Goal: Task Accomplishment & Management: Complete application form

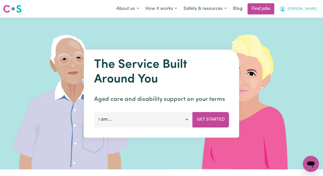
click at [295, 9] on button "[PERSON_NAME]" at bounding box center [299, 9] width 44 height 11
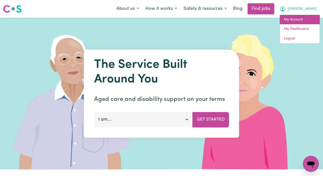
click at [297, 20] on link "My Account" at bounding box center [300, 20] width 40 height 10
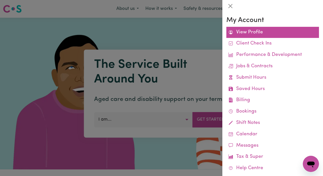
click at [254, 35] on link "View Profile" at bounding box center [273, 32] width 93 height 11
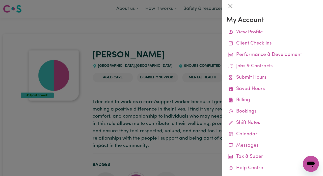
click at [151, 71] on div at bounding box center [161, 88] width 323 height 176
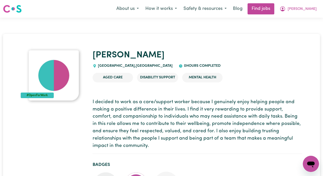
click at [48, 64] on img at bounding box center [54, 75] width 51 height 51
click at [300, 11] on span "[PERSON_NAME]" at bounding box center [302, 9] width 29 height 6
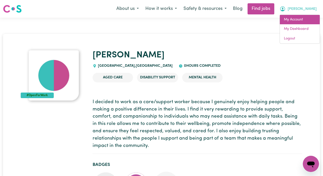
click at [298, 20] on link "My Account" at bounding box center [300, 20] width 40 height 10
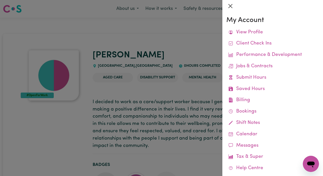
click at [230, 6] on button "Close" at bounding box center [231, 6] width 8 height 8
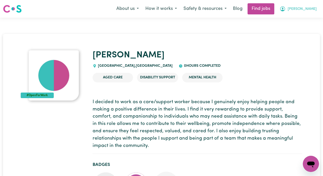
click at [319, 13] on button "[PERSON_NAME]" at bounding box center [299, 9] width 44 height 11
click at [291, 33] on link "My Dashboard" at bounding box center [300, 29] width 40 height 10
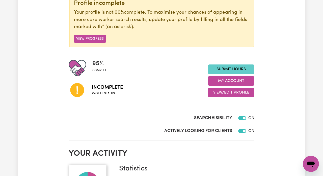
scroll to position [71, 0]
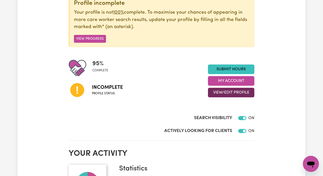
click at [238, 90] on button "View/Edit Profile" at bounding box center [231, 93] width 46 height 10
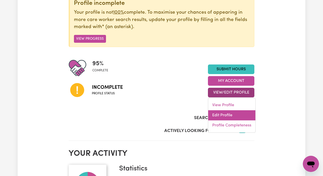
click at [232, 113] on link "Edit Profile" at bounding box center [231, 115] width 47 height 10
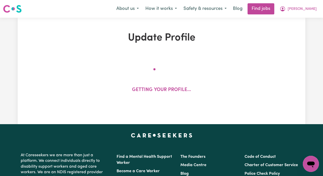
select select "female"
select select "Student Visa"
select select "Studying a healthcare related degree or qualification"
select select "37"
select select "40"
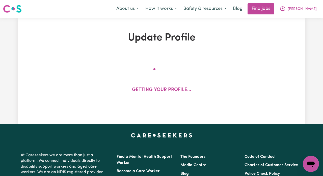
select select "40"
select select "60"
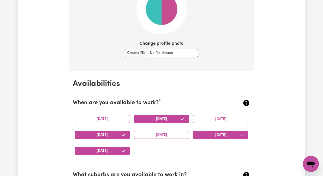
scroll to position [391, 0]
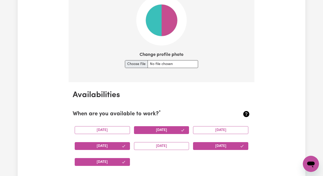
click at [142, 63] on input "Change profile photo" at bounding box center [161, 64] width 73 height 8
type input "C:\fakepath\Untitled design-2 copy.png"
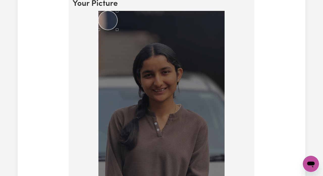
scroll to position [365, 0]
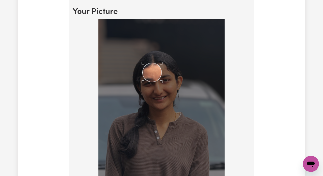
click at [151, 74] on div "Use the arrow keys to move the crop selection area" at bounding box center [152, 72] width 19 height 19
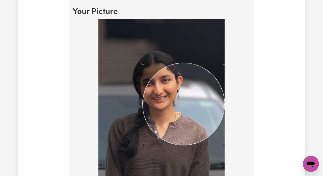
click at [240, 170] on div at bounding box center [162, 104] width 178 height 170
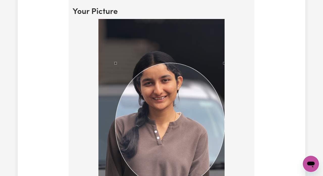
click at [91, 126] on div at bounding box center [162, 104] width 178 height 170
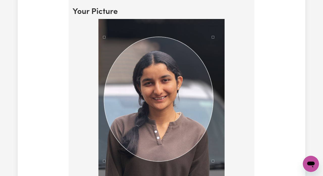
click at [167, 87] on div "Use the arrow keys to move the crop selection area" at bounding box center [158, 99] width 109 height 124
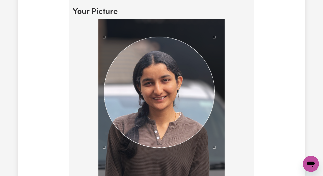
click at [214, 162] on div at bounding box center [161, 103] width 126 height 168
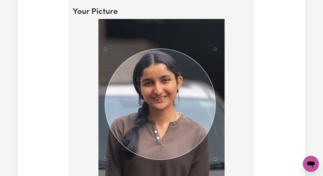
click at [157, 104] on div "Use the arrow keys to move the crop selection area" at bounding box center [160, 104] width 111 height 111
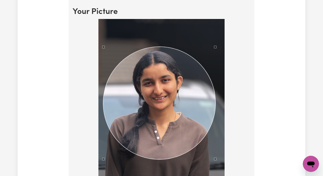
click at [103, 39] on div at bounding box center [161, 103] width 126 height 168
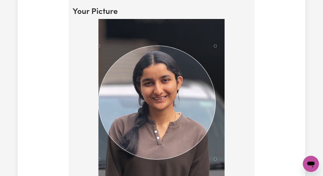
click at [92, 24] on div at bounding box center [162, 104] width 178 height 170
click at [214, 38] on div at bounding box center [161, 103] width 126 height 168
click at [168, 96] on div "Use the arrow keys to move the crop selection area" at bounding box center [158, 101] width 116 height 113
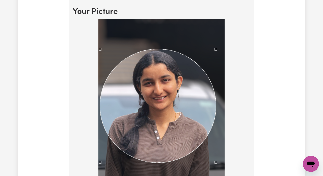
click at [155, 103] on div "Use the arrow keys to move the crop selection area" at bounding box center [158, 105] width 116 height 113
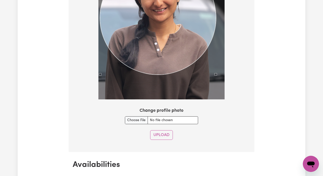
scroll to position [455, 0]
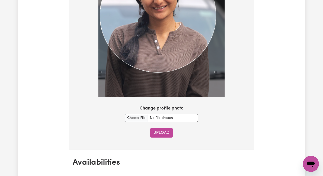
click at [162, 131] on button "Upload" at bounding box center [161, 133] width 23 height 10
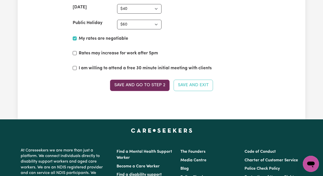
scroll to position [1291, 0]
click at [160, 81] on button "Save and go to Step 2" at bounding box center [140, 85] width 60 height 11
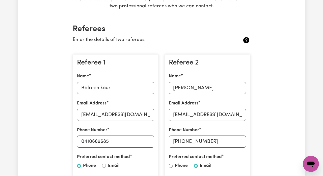
scroll to position [96, 0]
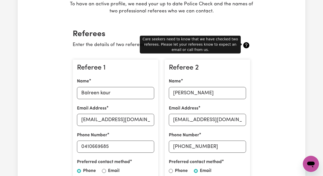
click at [243, 43] on icon at bounding box center [246, 45] width 8 height 8
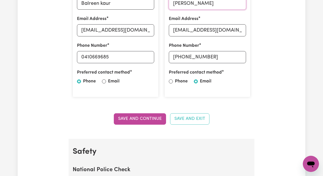
scroll to position [193, 0]
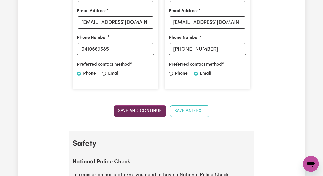
click at [134, 107] on button "Save and Continue" at bounding box center [140, 110] width 52 height 11
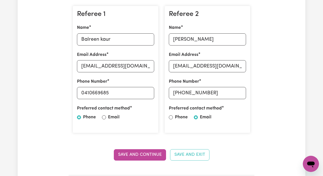
scroll to position [149, 0]
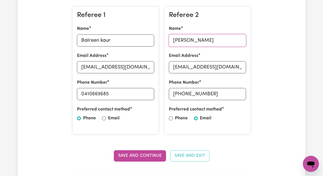
click at [199, 41] on input "Rajinder" at bounding box center [207, 40] width 77 height 12
type input "R"
click at [212, 39] on input "Sukhvir Singh" at bounding box center [207, 40] width 77 height 12
type input "S"
type input "Rajinder"
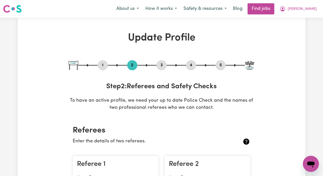
scroll to position [0, 0]
click at [161, 63] on button "3" at bounding box center [162, 65] width 10 height 7
select select "Certificate III (Individual Support)"
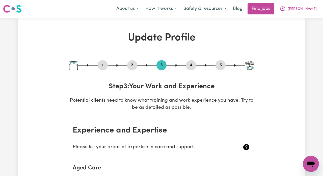
click at [188, 64] on button "4" at bounding box center [191, 65] width 10 height 7
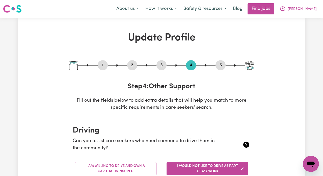
click at [166, 63] on button "3" at bounding box center [162, 65] width 10 height 7
select select "Certificate III (Individual Support)"
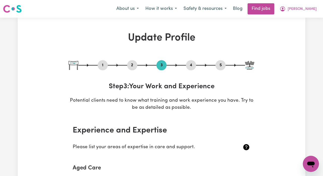
click at [195, 64] on button "4" at bounding box center [191, 65] width 10 height 7
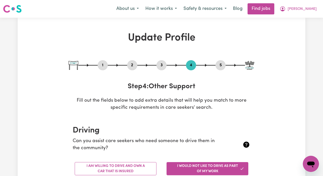
click at [224, 64] on button "5" at bounding box center [221, 65] width 10 height 7
select select "I am providing services privately on my own"
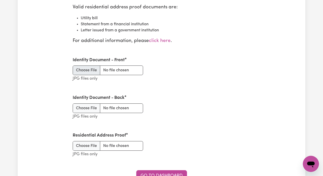
scroll to position [649, 0]
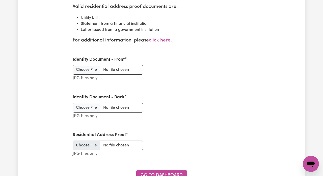
click at [84, 142] on input "Residential Address Proof" at bounding box center [108, 145] width 70 height 10
click at [94, 134] on div "Residential Address Proof JPG files only" at bounding box center [108, 145] width 70 height 26
click at [94, 140] on input "Residential Address Proof" at bounding box center [108, 145] width 70 height 10
click at [86, 141] on input "Residential Address Proof" at bounding box center [108, 145] width 70 height 10
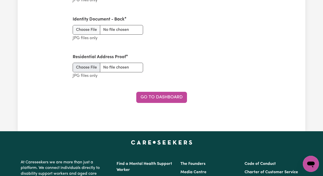
scroll to position [703, 0]
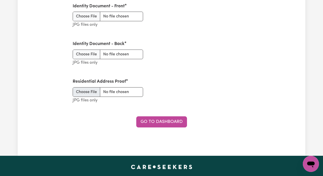
click at [76, 88] on input "Residential Address Proof" at bounding box center [108, 92] width 70 height 10
type input "C:\fakepath\WhatsApp Image 2025-09-24 at 21.38.50.jpeg"
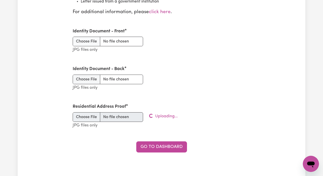
scroll to position [677, 0]
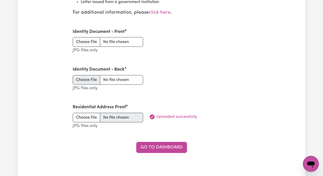
click at [96, 75] on input "Identity Document - Back" at bounding box center [108, 80] width 70 height 10
type input "C:\fakepath\WhatsApp Image 2025-09-24 at 21.39.23 (1).jpeg"
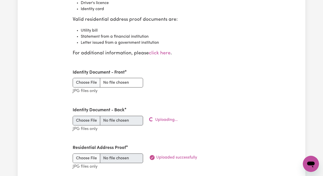
scroll to position [620, 0]
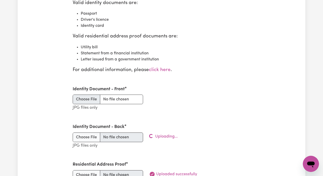
click at [89, 95] on input "Identity Document - Front" at bounding box center [108, 99] width 70 height 10
type input "C:\fakepath\WhatsApp Image 2025-09-24 at 21.39.23.jpeg"
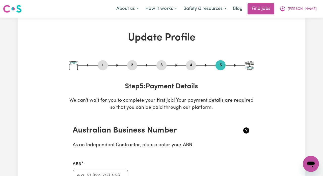
scroll to position [0, 0]
click at [192, 66] on button "4" at bounding box center [191, 65] width 10 height 7
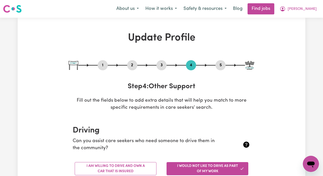
click at [161, 65] on button "3" at bounding box center [162, 65] width 10 height 7
select select "Certificate III (Individual Support)"
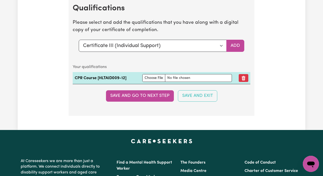
scroll to position [1365, 0]
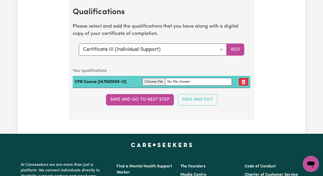
click at [158, 79] on input "file" at bounding box center [187, 82] width 90 height 8
type input "C:\fakepath\Eknoor Kaur, . - First Aid Certificate.pdf"
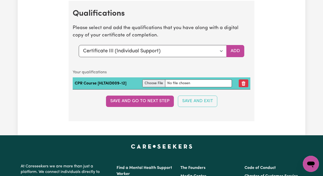
scroll to position [1364, 0]
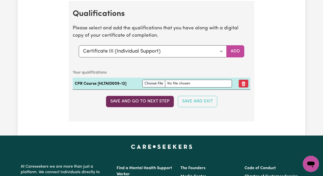
click at [163, 100] on button "Save and go to next step" at bounding box center [140, 101] width 68 height 11
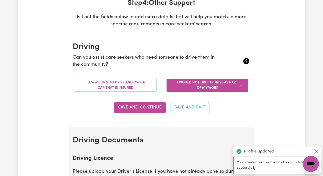
scroll to position [0, 0]
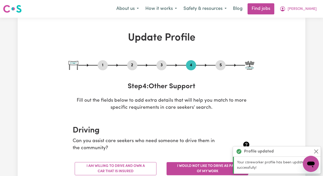
click at [132, 67] on button "2" at bounding box center [132, 65] width 10 height 7
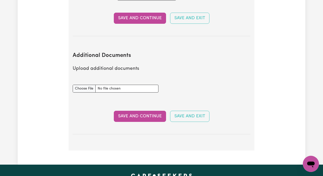
scroll to position [1013, 0]
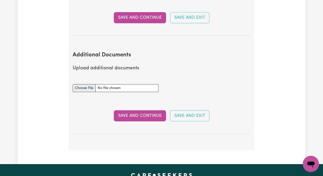
click at [92, 84] on input "Additional Documents document" at bounding box center [116, 88] width 86 height 8
type input "C:\fakepath\NDIS_Worker_Orientation_Completion_Certificate.pdf"
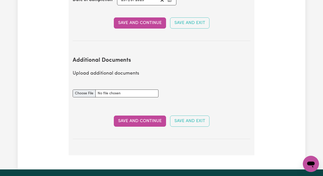
scroll to position [1034, 0]
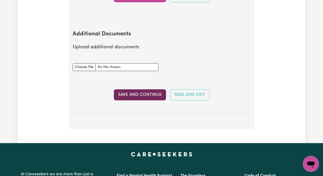
click at [148, 89] on button "Save and Continue" at bounding box center [140, 94] width 52 height 11
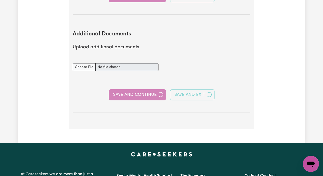
select select "Certificate III (Individual Support)"
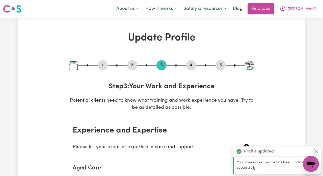
scroll to position [0, 0]
click at [106, 64] on button "1" at bounding box center [103, 65] width 10 height 7
select select "female"
select select "Student Visa"
select select "Studying a healthcare related degree or qualification"
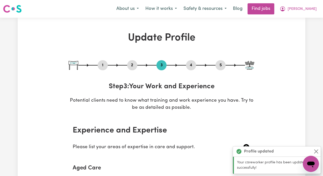
select select "37"
select select "40"
select select "60"
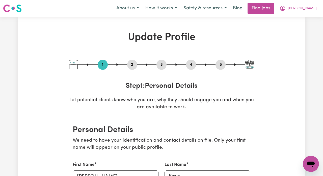
scroll to position [2, 0]
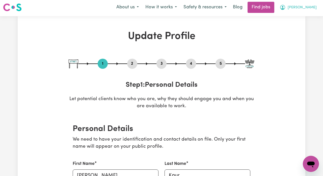
click at [303, 6] on span "Eknoor Kaur" at bounding box center [302, 8] width 29 height 6
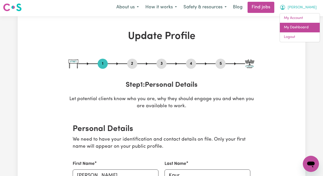
click at [296, 23] on link "My Dashboard" at bounding box center [300, 28] width 40 height 10
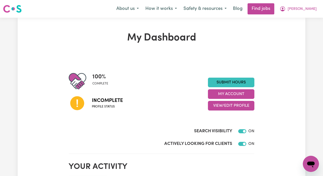
click at [112, 101] on span "Incomplete" at bounding box center [107, 101] width 31 height 8
click at [102, 104] on span "Profile status" at bounding box center [107, 106] width 31 height 5
click at [81, 104] on icon at bounding box center [77, 103] width 14 height 14
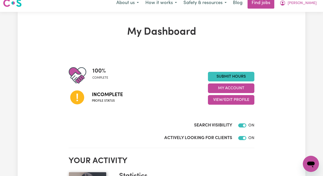
scroll to position [4, 0]
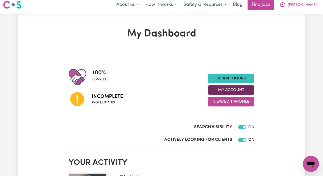
click at [224, 91] on button "My Account" at bounding box center [231, 90] width 46 height 10
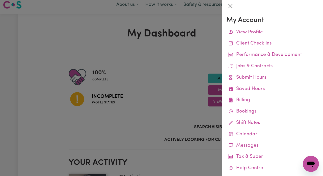
scroll to position [0, 0]
click at [176, 88] on div at bounding box center [161, 88] width 323 height 176
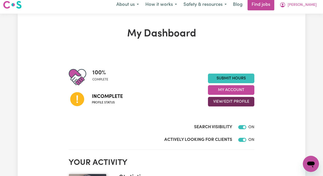
click at [217, 101] on button "View/Edit Profile" at bounding box center [231, 102] width 46 height 10
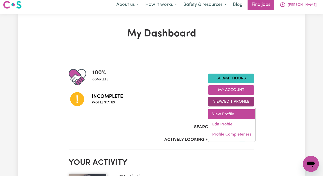
click at [222, 113] on link "View Profile" at bounding box center [231, 114] width 47 height 10
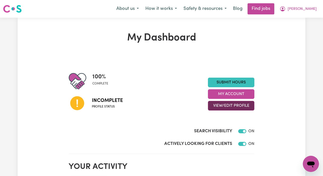
click at [226, 106] on button "View/Edit Profile" at bounding box center [231, 106] width 46 height 10
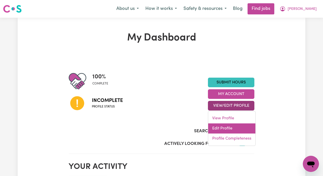
click at [229, 127] on link "Edit Profile" at bounding box center [231, 128] width 47 height 10
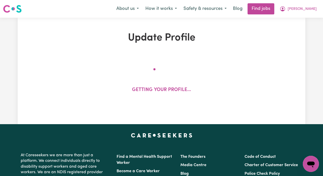
select select "female"
select select "Student Visa"
select select "Studying a healthcare related degree or qualification"
select select "37"
select select "40"
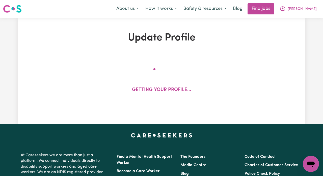
select select "40"
select select "60"
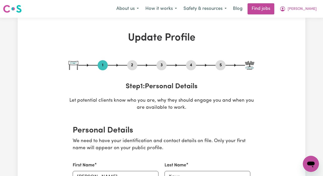
click at [164, 68] on button "3" at bounding box center [162, 65] width 10 height 7
select select "Certificate III (Individual Support)"
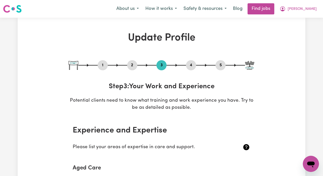
click at [131, 66] on button "2" at bounding box center [132, 65] width 10 height 7
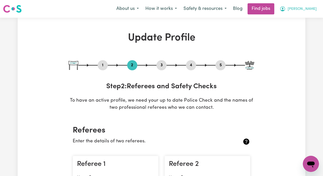
click at [305, 8] on span "Eknoor Kaur" at bounding box center [302, 9] width 29 height 6
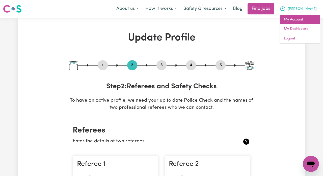
click at [296, 17] on link "My Account" at bounding box center [300, 20] width 40 height 10
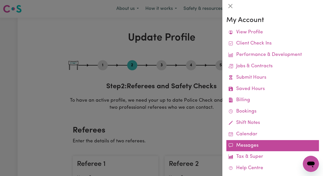
click at [257, 142] on link "Messages" at bounding box center [273, 145] width 93 height 11
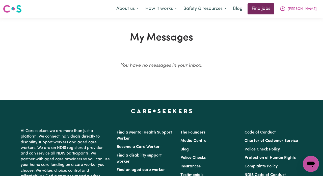
click at [266, 13] on link "Find jobs" at bounding box center [261, 8] width 27 height 11
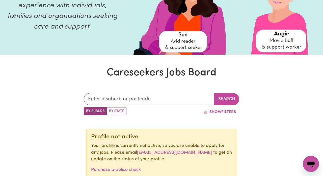
scroll to position [113, 0]
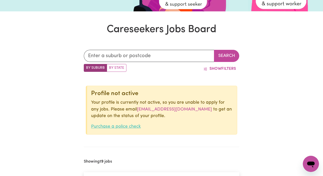
click at [135, 126] on link "Purchase a police check" at bounding box center [116, 126] width 50 height 4
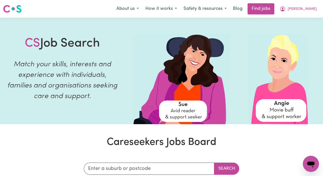
scroll to position [0, 0]
click at [286, 8] on icon "My Account" at bounding box center [283, 9] width 6 height 6
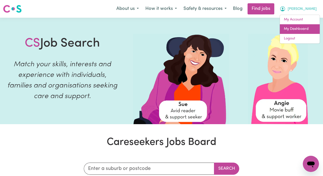
click at [290, 26] on link "My Dashboard" at bounding box center [300, 29] width 40 height 10
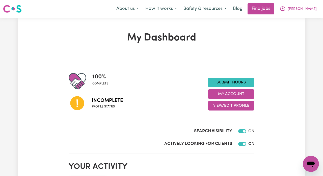
click at [115, 103] on span "Incomplete" at bounding box center [107, 101] width 31 height 8
click at [102, 77] on span "100 %" at bounding box center [100, 76] width 16 height 9
click at [225, 95] on button "My Account" at bounding box center [231, 94] width 46 height 10
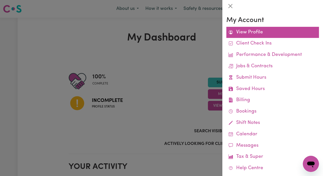
click at [233, 31] on icon at bounding box center [231, 32] width 5 height 5
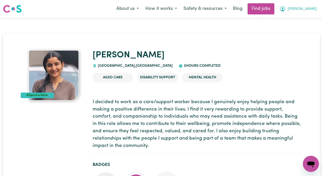
click at [303, 10] on span "Eknoor Kaur" at bounding box center [302, 9] width 29 height 6
click at [309, 162] on icon "Open messaging window" at bounding box center [311, 164] width 8 height 6
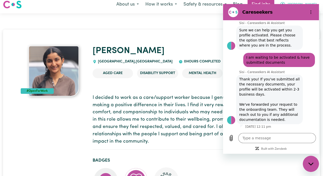
scroll to position [95, 0]
click at [215, 74] on li "Mental Health" at bounding box center [202, 73] width 40 height 10
click at [206, 47] on h1 "Eknoor" at bounding box center [198, 51] width 210 height 11
click at [314, 11] on button "Options menu" at bounding box center [311, 12] width 10 height 10
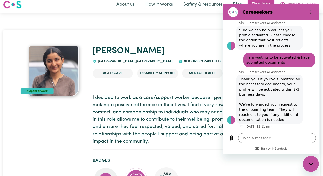
click at [75, 55] on img at bounding box center [54, 71] width 51 height 51
type textarea "x"
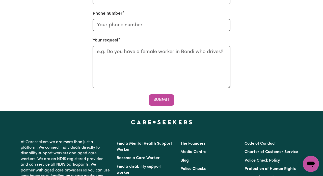
scroll to position [245, 0]
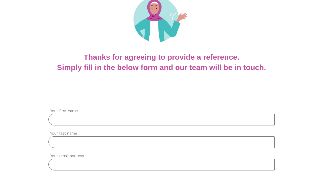
scroll to position [115, 0]
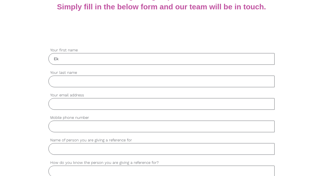
type input "E"
type input "Rajinder"
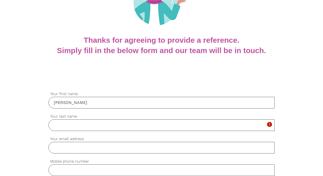
scroll to position [154, 0]
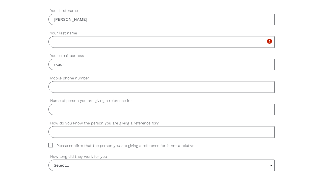
type input "rkaur"
click at [73, 40] on input "Your last name" at bounding box center [161, 42] width 226 height 12
type input "Kaur"
click at [71, 67] on input "rkaur" at bounding box center [161, 65] width 226 height 12
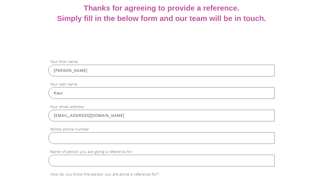
scroll to position [124, 0]
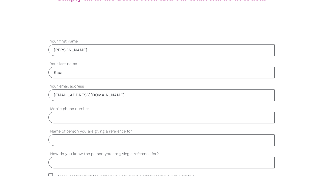
type input "rkaur0846@gmail.com"
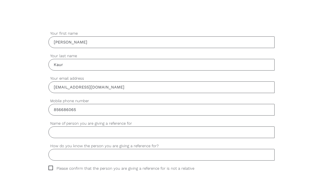
scroll to position [133, 0]
type input "856686065"
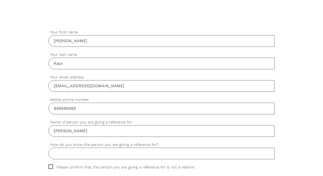
type input "[PERSON_NAME]"
click at [130, 154] on input "How do you know the person you are giving a reference for?" at bounding box center [161, 153] width 226 height 12
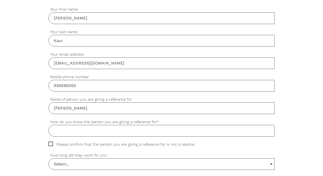
scroll to position [156, 0]
click at [52, 145] on span "Please confirm that the person you are giving a reference for is not a relative" at bounding box center [126, 144] width 156 height 6
click at [52, 144] on input "Please confirm that the person you are giving a reference for is not a relative" at bounding box center [49, 142] width 3 height 3
click at [52, 145] on span "Please confirm that the person you are giving a reference for is not a relative" at bounding box center [126, 144] width 156 height 6
click at [52, 144] on input "Please confirm that the person you are giving a reference for is not a relative" at bounding box center [49, 142] width 3 height 3
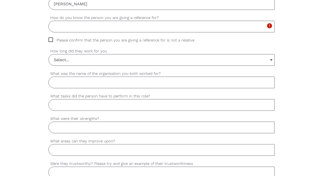
scroll to position [194, 0]
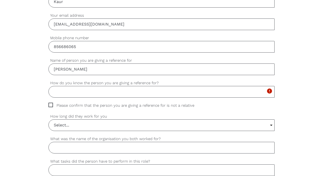
click at [53, 103] on span "Please confirm that the person you are giving a reference for is not a relative" at bounding box center [126, 106] width 156 height 6
click at [52, 103] on input "Please confirm that the person you are giving a reference for is not a relative" at bounding box center [49, 104] width 3 height 3
click at [53, 103] on span "Please confirm that the person you are giving a reference for is not a relative" at bounding box center [126, 106] width 156 height 6
click at [52, 103] on input "Please confirm that the person you are giving a reference for is not a relative" at bounding box center [49, 104] width 3 height 3
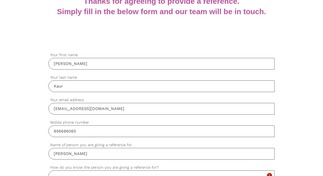
scroll to position [116, 0]
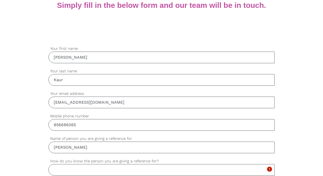
click at [95, 59] on input "Rajinder" at bounding box center [161, 58] width 226 height 12
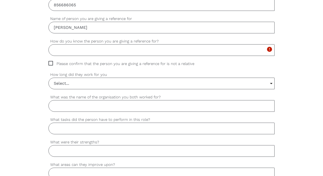
scroll to position [239, 0]
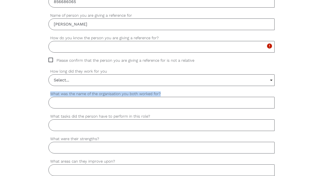
drag, startPoint x: 160, startPoint y: 94, endPoint x: 29, endPoint y: 93, distance: 131.3
click at [29, 94] on div "settings Rajinder Your first name settings Kaur Your last name settings rkaur08…" at bounding box center [161, 150] width 323 height 474
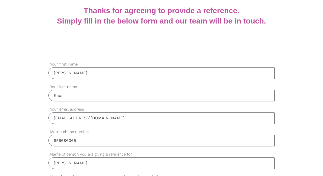
scroll to position [127, 0]
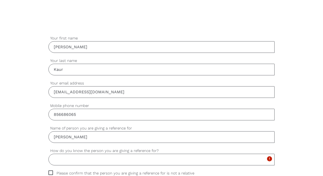
click at [90, 47] on input "Rajinder" at bounding box center [161, 47] width 226 height 12
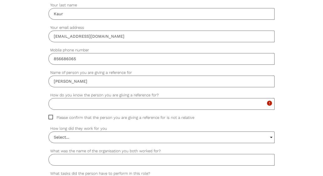
scroll to position [196, 0]
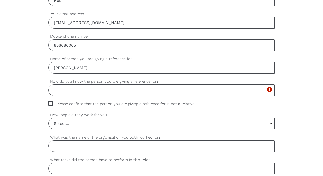
click at [93, 88] on input "How do you know the person you are giving a reference for?" at bounding box center [161, 90] width 226 height 12
click at [53, 103] on span "Please confirm that the person you are giving a reference for is not a relative" at bounding box center [126, 104] width 156 height 6
click at [52, 103] on input "Please confirm that the person you are giving a reference for is not a relative" at bounding box center [49, 102] width 3 height 3
checkbox input "true"
click at [61, 91] on input "How do you know the person you are giving a reference for?" at bounding box center [161, 90] width 226 height 12
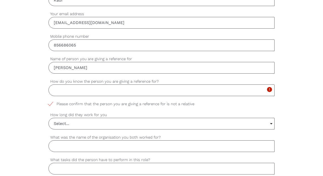
click at [59, 91] on input "How do you know the person you are giving a reference for?" at bounding box center [161, 90] width 226 height 12
type input "H"
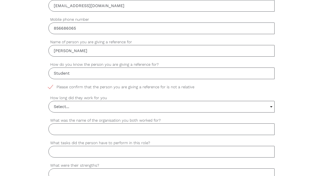
scroll to position [225, 0]
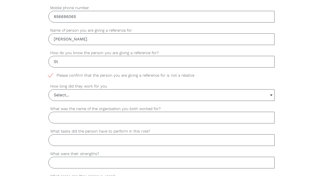
type input "S"
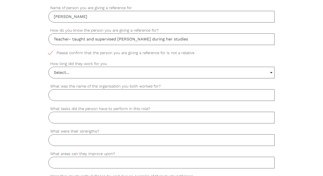
scroll to position [248, 0]
type input "Teacher- taught and supervised Eknoor during her studies"
click at [83, 71] on input "Select..." at bounding box center [162, 71] width 226 height 11
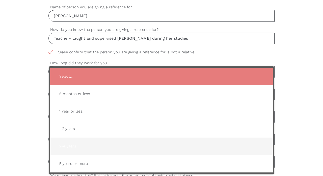
click at [90, 144] on span "2-4 years" at bounding box center [161, 146] width 213 height 12
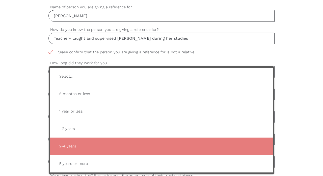
type input "2-4 years"
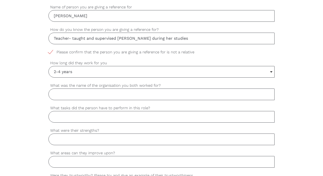
type input "R"
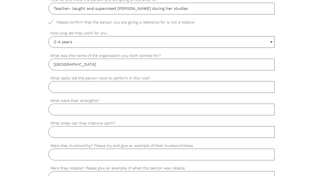
scroll to position [278, 0]
type input "Royal convent school"
click at [66, 91] on input "What tasks did the person have to perform in this role?" at bounding box center [161, 87] width 226 height 12
drag, startPoint x: 49, startPoint y: 77, endPoint x: 152, endPoint y: 77, distance: 102.3
click at [152, 77] on label "What tasks did the person have to perform in this role?" at bounding box center [161, 78] width 226 height 6
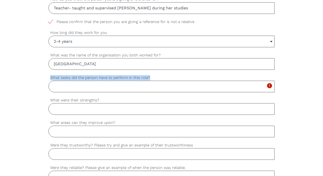
click at [152, 81] on input "What tasks did the person have to perform in this role?" at bounding box center [161, 87] width 226 height 12
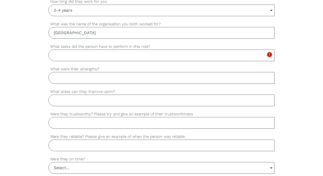
scroll to position [315, 0]
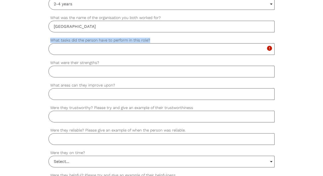
drag, startPoint x: 50, startPoint y: 40, endPoint x: 151, endPoint y: 41, distance: 100.5
click at [151, 41] on label "What tasks did the person have to perform in this role?" at bounding box center [161, 40] width 226 height 6
click at [151, 43] on input "What tasks did the person have to perform in this role?" at bounding box center [161, 49] width 226 height 12
paste input "Eknoor was responsible for completing coursework, participating in class activi…"
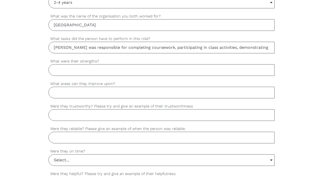
scroll to position [317, 0]
type input "Eknoor was responsible for completing coursework, participating in class activi…"
drag, startPoint x: 50, startPoint y: 60, endPoint x: 104, endPoint y: 62, distance: 53.6
click at [104, 62] on label "What were their strengths?" at bounding box center [161, 61] width 226 height 6
click at [104, 64] on input "What were their strengths?" at bounding box center [161, 70] width 226 height 12
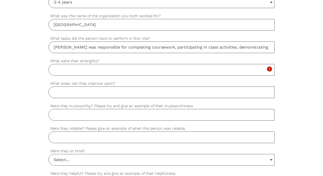
paste input "Eknoor is responsible, disciplined, and conscientious. She shows excellent comm…"
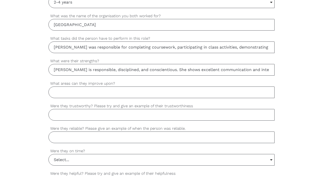
type input "Eknoor is responsible, disciplined, and conscientious. She shows excellent comm…"
click at [106, 93] on input "What areas can they improve upon?" at bounding box center [161, 92] width 226 height 12
paste input "Eknoor is motivated and capable, and one area she could continue to develop is …"
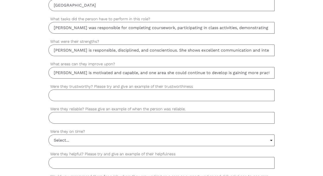
scroll to position [397, 0]
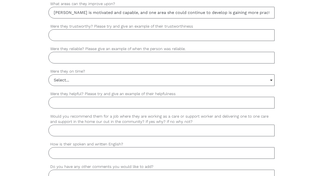
type input "Eknoor is motivated and capable, and one area she could continue to develop is …"
click at [148, 32] on input "Were they trustworthy? Please try and give an example of their trustworthiness" at bounding box center [161, 35] width 226 height 12
click at [83, 76] on input "Select..." at bounding box center [162, 79] width 226 height 11
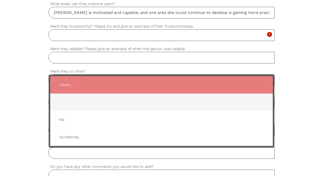
click at [83, 101] on span "Yes" at bounding box center [161, 102] width 213 height 12
type input "Yes"
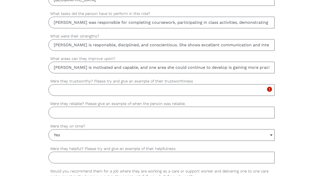
scroll to position [341, 0]
click at [102, 89] on input "Were they trustworthy? Please try and give an example of their trustworthiness" at bounding box center [161, 91] width 226 height 12
paste input "Yes, Eknoor is very trustworthy. For example, she was often responsible for gro…"
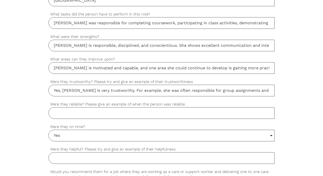
type input "Yes, Eknoor is very trustworthy. For example, she was often responsible for gro…"
click at [92, 114] on input "Were they reliable? Please give an example of when the person was reliable." at bounding box center [161, 113] width 226 height 12
click at [146, 0] on input "Royal convent school" at bounding box center [161, 1] width 226 height 12
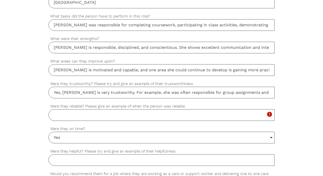
click at [117, 112] on input "Were they reliable? Please give an example of when the person was reliable." at bounding box center [161, 115] width 226 height 12
paste input "Yes, Eknoor is very reliable. For example, she consistently submitted all assig…"
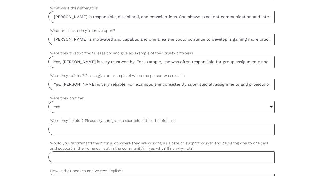
scroll to position [371, 0]
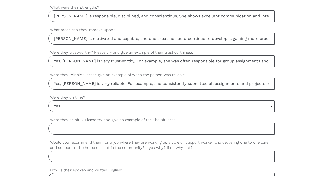
type input "Yes, Eknoor is very reliable. For example, she consistently submitted all assig…"
click at [108, 129] on input "Were they helpful? Please try and give an example of their helpfulness" at bounding box center [161, 129] width 226 height 12
paste input "Yes, Eknoor is very helpful. For example, she often assisted classmates with un…"
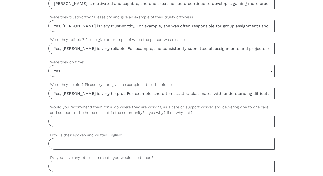
scroll to position [407, 0]
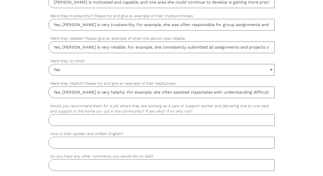
type input "Yes, Eknoor is very helpful. For example, she often assisted classmates with un…"
click at [103, 122] on input "Would you recommend them for a job where they are working as a care or support …" at bounding box center [161, 120] width 226 height 12
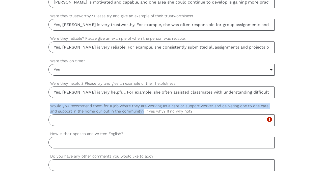
drag, startPoint x: 51, startPoint y: 105, endPoint x: 143, endPoint y: 110, distance: 92.3
click at [143, 110] on label "Would you recommend them for a job where they are working as a care or support …" at bounding box center [161, 108] width 226 height 11
click at [143, 114] on input "Would you recommend them for a job where they are working as a care or support …" at bounding box center [161, 120] width 226 height 12
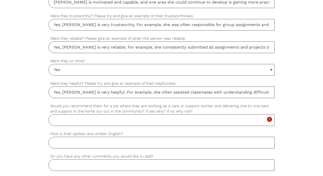
paste input "Yes, I would recommend Eknoor for a one-on-one carer role. She is responsible, …"
type input "Yes, I would recommend Eknoor for a one-on-one carer role. She is responsible, …"
click at [117, 145] on input "How is their spoken and written English?" at bounding box center [161, 143] width 226 height 12
paste input "Eknoor speaks and writes English very well. She communicates clearly and confid…"
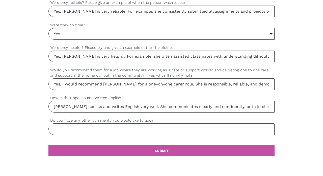
scroll to position [445, 0]
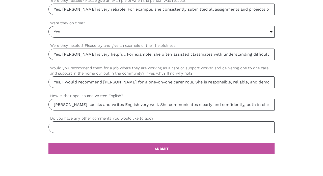
type input "Eknoor speaks and writes English very well. She communicates clearly and confid…"
click at [98, 124] on input "Do you have any other comments you would like to add?" at bounding box center [161, 127] width 226 height 12
paste input "Eknoor is a motivated and caring student. She always shows respect to others, i…"
drag, startPoint x: 129, startPoint y: 127, endPoint x: 21, endPoint y: 125, distance: 107.6
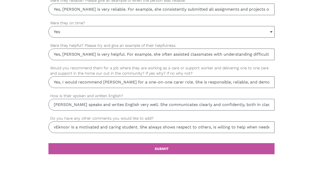
click at [56, 127] on input "vEknoor is a motivated and caring student. She always shows respect to others, …" at bounding box center [161, 127] width 226 height 12
drag, startPoint x: 149, startPoint y: 127, endPoint x: 262, endPoint y: 132, distance: 112.5
click at [262, 128] on input "Eknoor is a motivated and caring student. She always shows respect to others, i…" at bounding box center [161, 127] width 226 height 12
click at [260, 128] on input "Eknoor is a motivated and caring student. She always shows respect to others, i…" at bounding box center [161, 127] width 226 height 12
type input "Eknoor is a motivated and caring student. She always shows respect to others, i…"
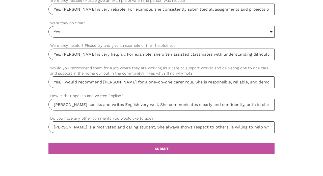
drag, startPoint x: 77, startPoint y: 102, endPoint x: 274, endPoint y: 105, distance: 197.0
click at [274, 105] on input "Eknoor speaks and writes English very well. She communicates clearly and confid…" at bounding box center [161, 105] width 226 height 12
click at [153, 84] on input "Yes, I would recommend Eknoor for a one-on-one carer role. She is responsible, …" at bounding box center [161, 82] width 226 height 12
drag, startPoint x: 129, startPoint y: 82, endPoint x: 152, endPoint y: 82, distance: 22.7
click at [152, 82] on input "Yes, I would recommend Eknoor for a one-on-one carer role. She is responsible, …" at bounding box center [161, 82] width 226 height 12
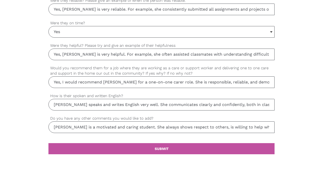
click at [152, 82] on input "Yes, I would recommend Eknoor for a one-on-one carer role. She is responsible, …" at bounding box center [161, 82] width 226 height 12
click at [145, 83] on input "Yes, I would recommend Eknoor for a one-on-one carer role. She is responsible, …" at bounding box center [161, 82] width 226 height 12
click at [139, 84] on input "Yes, I would recommend Eknoor for a one-on one carer role. She is responsible, …" at bounding box center [161, 82] width 226 height 12
drag, startPoint x: 139, startPoint y: 84, endPoint x: 285, endPoint y: 97, distance: 147.1
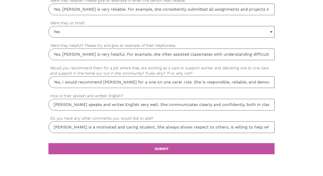
type input "Yes, I would recommend Eknoor for a one on one carer role. She is responsible, …"
drag, startPoint x: 85, startPoint y: 56, endPoint x: 271, endPoint y: 59, distance: 185.9
click at [271, 59] on input "Yes, Eknoor is very helpful. For example, she often assisted classmates with un…" at bounding box center [161, 54] width 226 height 12
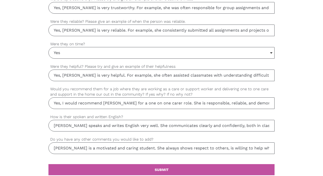
scroll to position [421, 0]
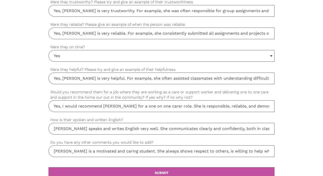
drag, startPoint x: 147, startPoint y: 33, endPoint x: 278, endPoint y: 43, distance: 130.9
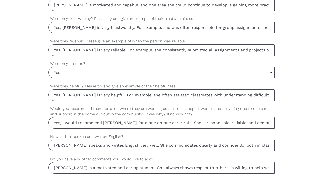
scroll to position [402, 0]
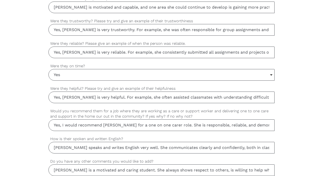
drag, startPoint x: 132, startPoint y: 31, endPoint x: 275, endPoint y: 34, distance: 143.5
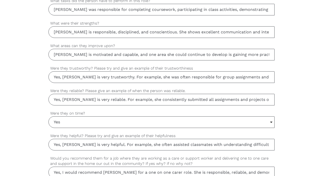
scroll to position [352, 0]
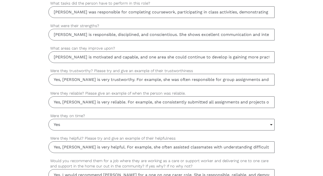
click at [164, 56] on input "Eknoor is motivated and capable, and one area she could continue to develop is …" at bounding box center [161, 57] width 226 height 12
drag, startPoint x: 161, startPoint y: 57, endPoint x: 297, endPoint y: 65, distance: 136.4
click at [297, 65] on div "settings Rajinder Your first name settings Kaur Your last name settings rkaur08…" at bounding box center [161, 37] width 323 height 474
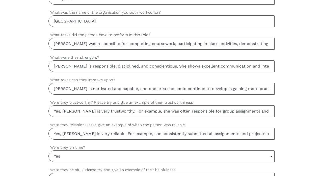
scroll to position [314, 0]
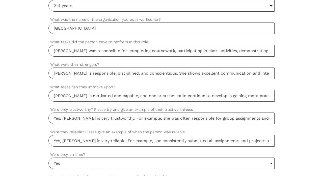
drag, startPoint x: 204, startPoint y: 75, endPoint x: 304, endPoint y: 79, distance: 100.3
click at [304, 79] on div "settings Rajinder Your first name settings Kaur Your last name settings rkaur08…" at bounding box center [161, 75] width 323 height 474
drag, startPoint x: 173, startPoint y: 52, endPoint x: 281, endPoint y: 54, distance: 107.9
click at [281, 54] on div "settings Rajinder Your first name settings Kaur Your last name settings rkaur08…" at bounding box center [161, 75] width 323 height 474
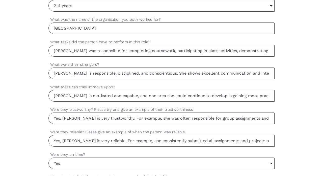
click at [231, 56] on input "Eknoor was responsible for completing coursework, participating in class activi…" at bounding box center [161, 51] width 226 height 12
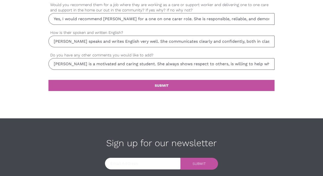
scroll to position [506, 0]
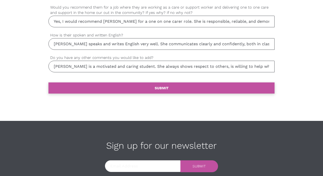
click at [190, 86] on link "settings SUBMIT" at bounding box center [161, 87] width 226 height 11
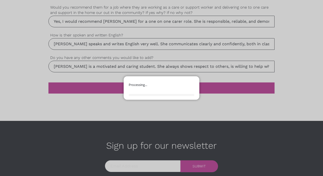
click at [169, 59] on div at bounding box center [161, 88] width 323 height 176
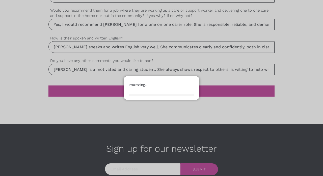
click at [90, 69] on div at bounding box center [161, 88] width 323 height 176
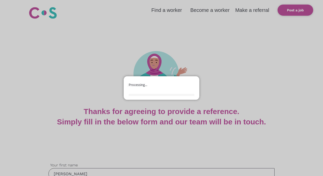
scroll to position [0, 0]
click at [169, 99] on div "close Processing..." at bounding box center [162, 87] width 76 height 23
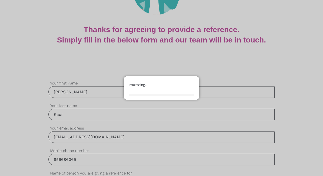
scroll to position [10, 0]
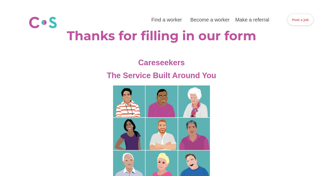
click at [299, 21] on b "Post a job" at bounding box center [300, 20] width 17 height 4
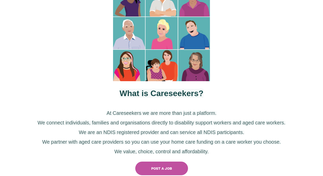
scroll to position [115, 0]
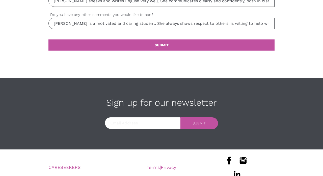
scroll to position [547, 0]
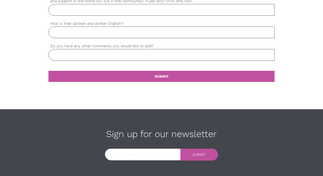
scroll to position [521, 0]
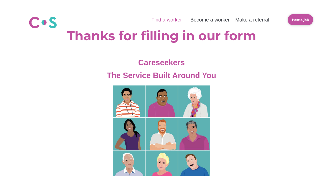
click at [176, 21] on link "Find a worker" at bounding box center [167, 20] width 31 height 6
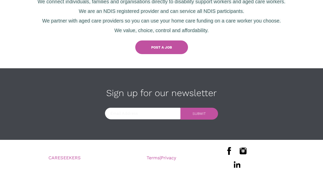
scroll to position [254, 0]
click at [151, 158] on link "Terms" at bounding box center [153, 157] width 13 height 5
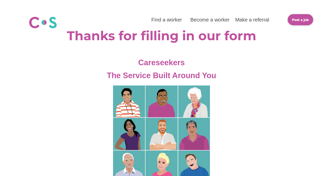
scroll to position [0, 0]
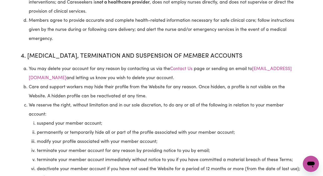
scroll to position [880, 0]
click at [63, 137] on li "permanently or temporarily hide all or part of the profile associated with your…" at bounding box center [170, 132] width 266 height 9
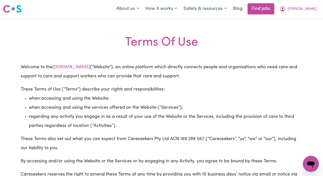
scroll to position [0, 0]
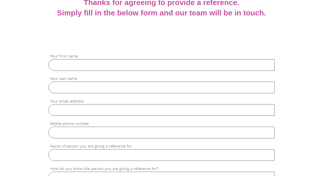
scroll to position [92, 0]
